Goal: Task Accomplishment & Management: Complete application form

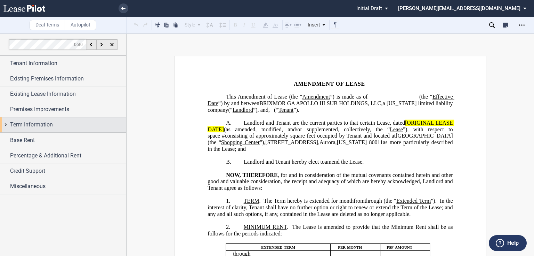
click at [46, 121] on span "Term Information" at bounding box center [31, 124] width 43 height 8
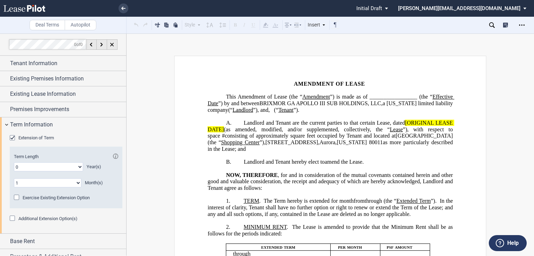
click at [13, 135] on div "Extension of Term" at bounding box center [13, 138] width 7 height 7
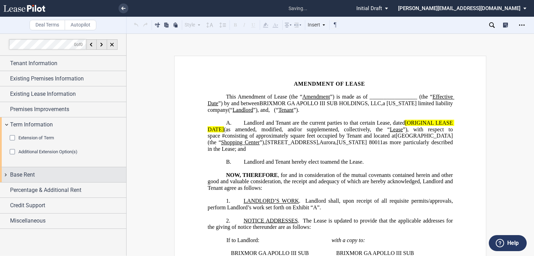
click at [29, 173] on span "Base Rent" at bounding box center [22, 174] width 25 height 8
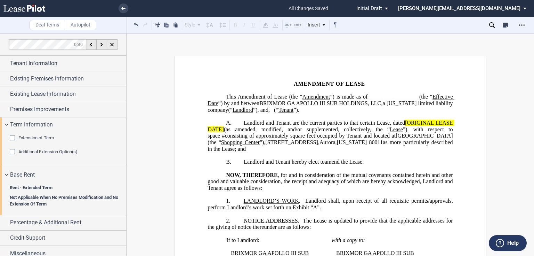
click at [33, 196] on span "Not Applicable When No Premises Modification and No Extension Of Term" at bounding box center [66, 200] width 113 height 13
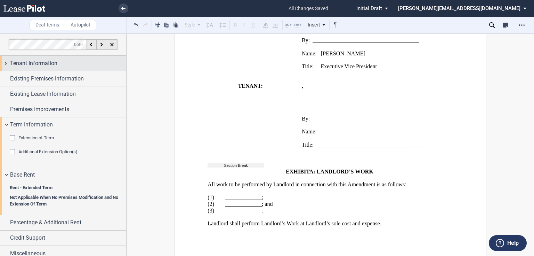
click at [17, 60] on span "Tenant Information" at bounding box center [33, 63] width 47 height 8
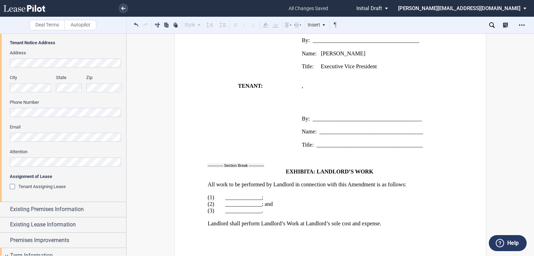
scroll to position [223, 0]
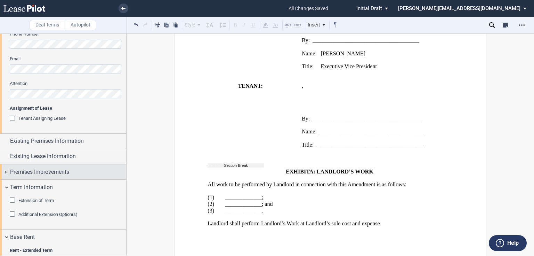
click at [68, 170] on span "Premises Improvements" at bounding box center [39, 172] width 59 height 8
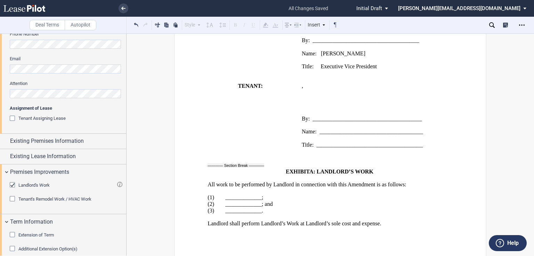
click at [11, 185] on div "Landlord's Work" at bounding box center [13, 185] width 7 height 7
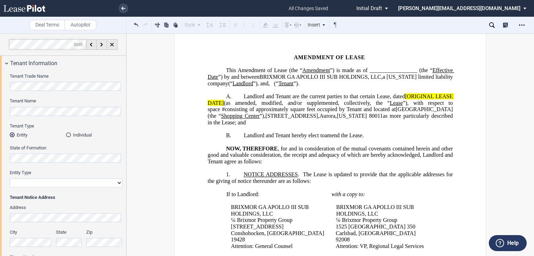
scroll to position [16, 0]
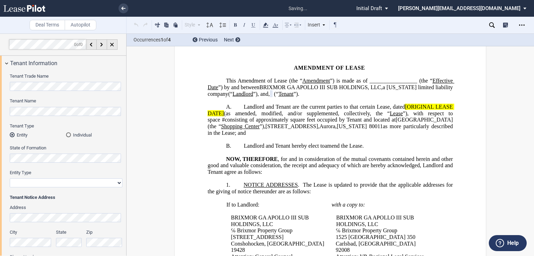
click at [61, 183] on select "Corporation Limited Liability Company General Partnership Limited Partnership O…" at bounding box center [66, 182] width 113 height 9
select select "corporation"
click at [10, 178] on select "Corporation Limited Liability Company General Partnership Limited Partnership O…" at bounding box center [66, 182] width 113 height 9
click at [376, 105] on span "Landlord and Tenant are the current parties to that certain Lease, dated" at bounding box center [324, 107] width 161 height 6
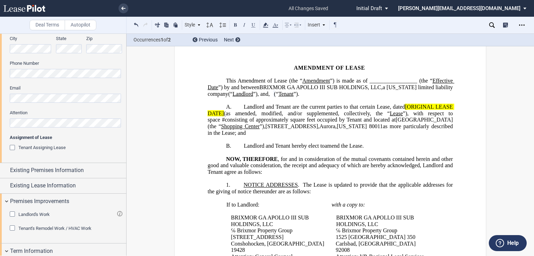
scroll to position [195, 0]
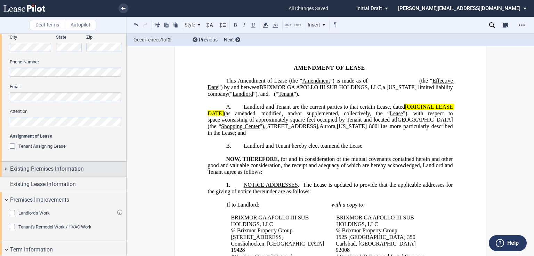
click at [71, 170] on span "Existing Premises Information" at bounding box center [47, 169] width 74 height 8
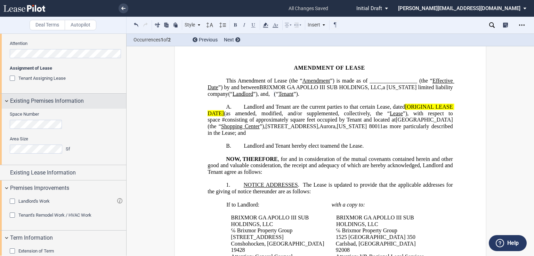
scroll to position [278, 0]
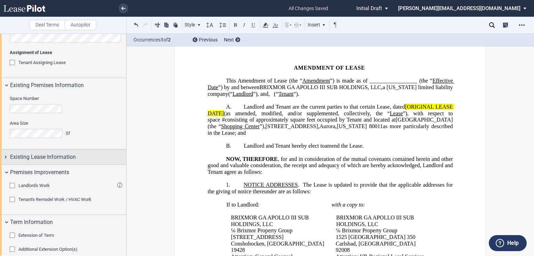
click at [56, 157] on span "Existing Lease Information" at bounding box center [43, 157] width 66 height 8
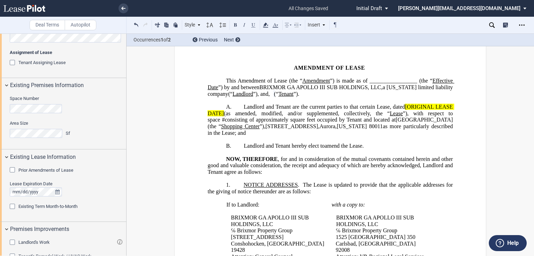
click at [11, 168] on div "Prior Amendments of Lease" at bounding box center [13, 170] width 7 height 7
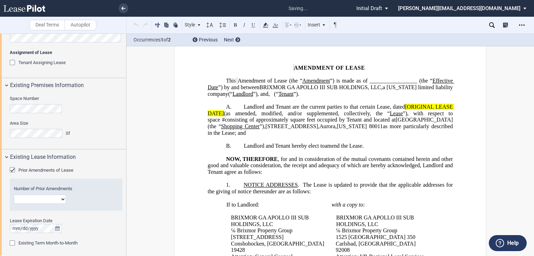
click at [48, 198] on select "1 2 3 4 5 6 7 8 9 10 11 12" at bounding box center [40, 198] width 52 height 9
select select "number:3"
click at [14, 194] on select "1 2 3 4 5 6 7 8 9 10 11 12" at bounding box center [40, 198] width 52 height 9
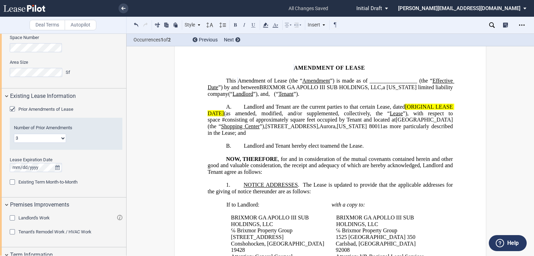
scroll to position [390, 0]
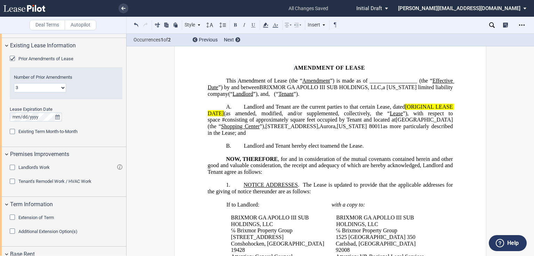
click at [415, 109] on span "[ORIGINAL LEASE DATE]" at bounding box center [331, 110] width 247 height 13
drag, startPoint x: 403, startPoint y: 104, endPoint x: 223, endPoint y: 110, distance: 180.9
click at [223, 110] on span "Landlord and Tenant are the current parties to that certain Lease, dated [ORIGI…" at bounding box center [331, 120] width 247 height 32
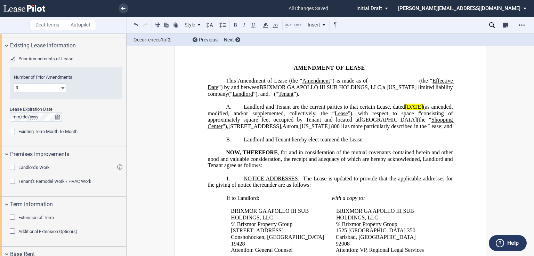
drag, startPoint x: 406, startPoint y: 106, endPoint x: 450, endPoint y: 106, distance: 43.8
click at [423, 106] on span "[DATE]" at bounding box center [414, 107] width 18 height 6
drag, startPoint x: 452, startPoint y: 104, endPoint x: 406, endPoint y: 105, distance: 45.6
click at [406, 105] on span "Landlord and Tenant are the current parties to that certain Lease, dated [DATE]…" at bounding box center [331, 117] width 247 height 26
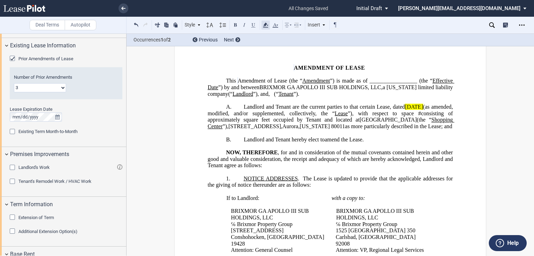
click at [266, 23] on use at bounding box center [265, 25] width 5 height 5
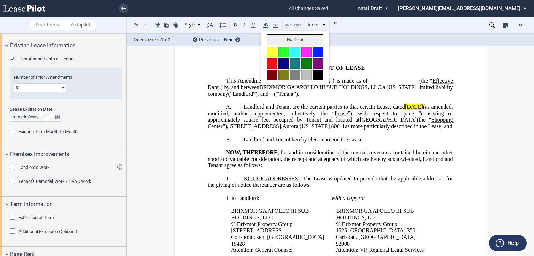
click at [288, 37] on button "No Color" at bounding box center [295, 39] width 56 height 10
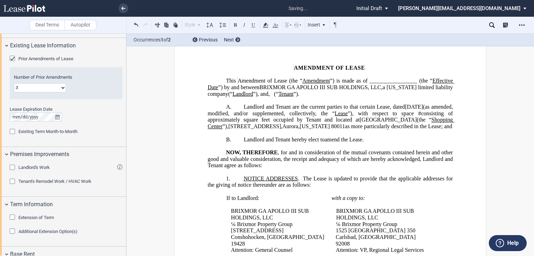
click at [394, 103] on div "﻿ !!SET_LEVEL_0!! !!ARTICLE_LEVEL_1!! A. Landlord and Tenant are the current pa…" at bounding box center [330, 120] width 245 height 46
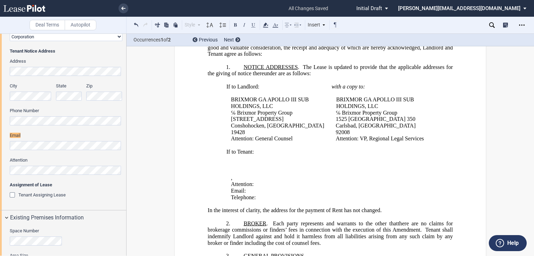
scroll to position [137, 0]
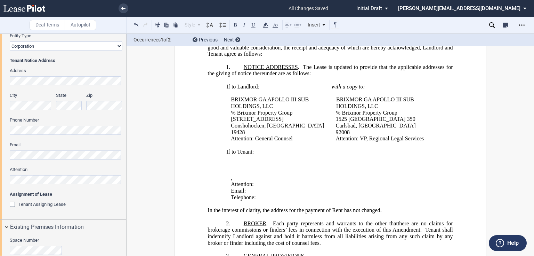
click at [237, 194] on span "Email:" at bounding box center [238, 190] width 15 height 6
click at [246, 194] on span "Email: ﻿ ﻿" at bounding box center [238, 190] width 15 height 6
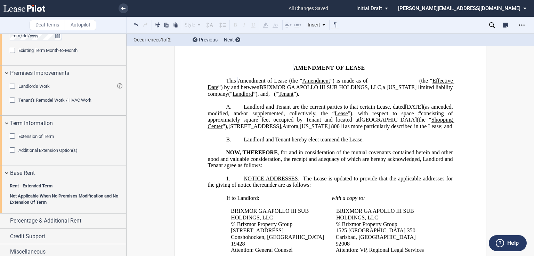
scroll to position [474, 0]
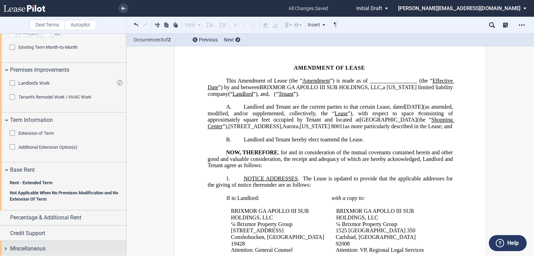
click at [25, 249] on span "Miscellaneous" at bounding box center [27, 248] width 35 height 8
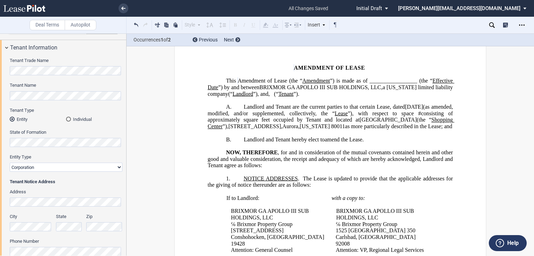
scroll to position [0, 0]
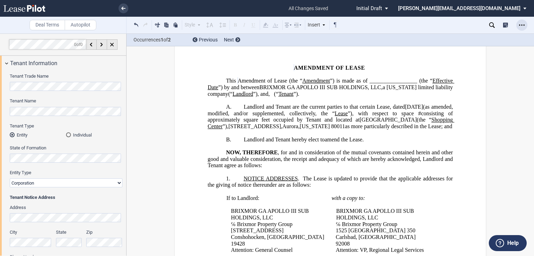
click at [526, 23] on div "Open Lease options menu" at bounding box center [521, 24] width 11 height 11
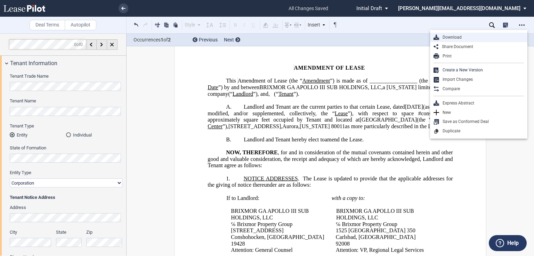
click at [450, 36] on div "Download" at bounding box center [481, 37] width 85 height 6
